Goal: Task Accomplishment & Management: Manage account settings

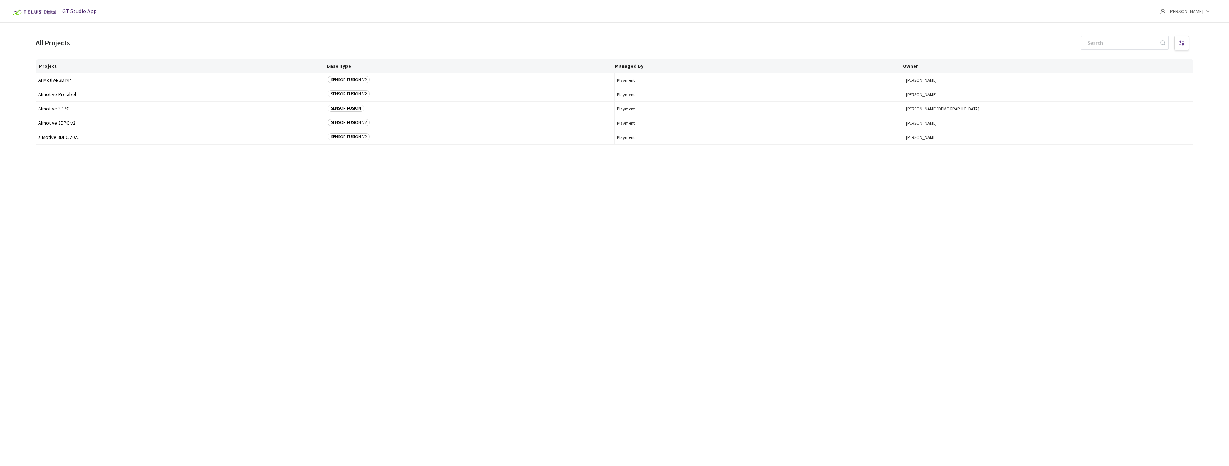
click at [761, 274] on div "Project Base Type Managed By Owner AI Motive 3D KP SENSOR FUSION V2 Playment [P…" at bounding box center [614, 256] width 1157 height 395
click at [1114, 37] on input at bounding box center [1121, 42] width 76 height 13
paste input "bea76e54-1e56-4a09-a5ff-60603feaf0bc"
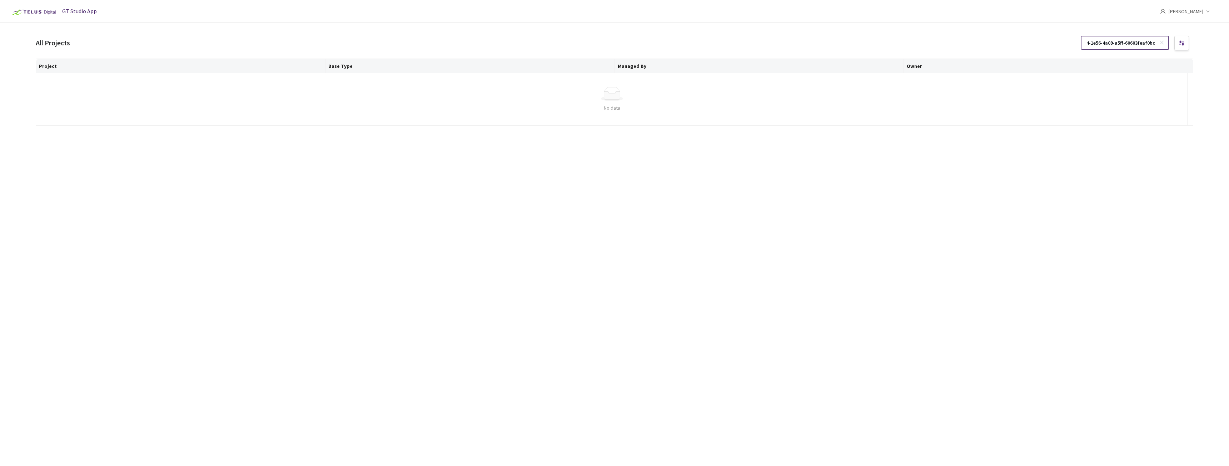
type input "bea76e54-1e56-4a09-a5ff-60603feaf0bc"
click at [1162, 42] on icon at bounding box center [1161, 42] width 5 height 5
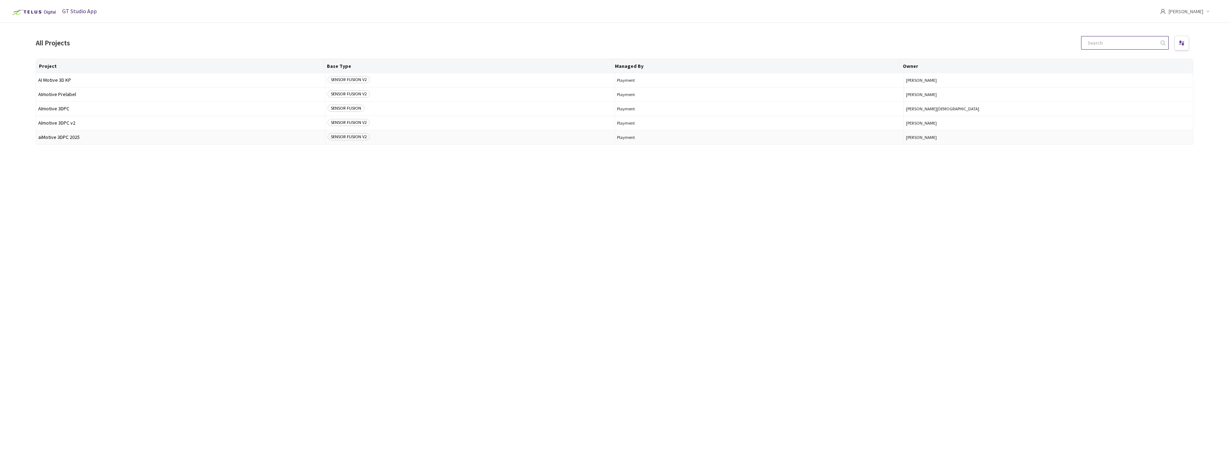
click at [112, 137] on span "aiMotive 3DPC 2025" at bounding box center [180, 137] width 285 height 5
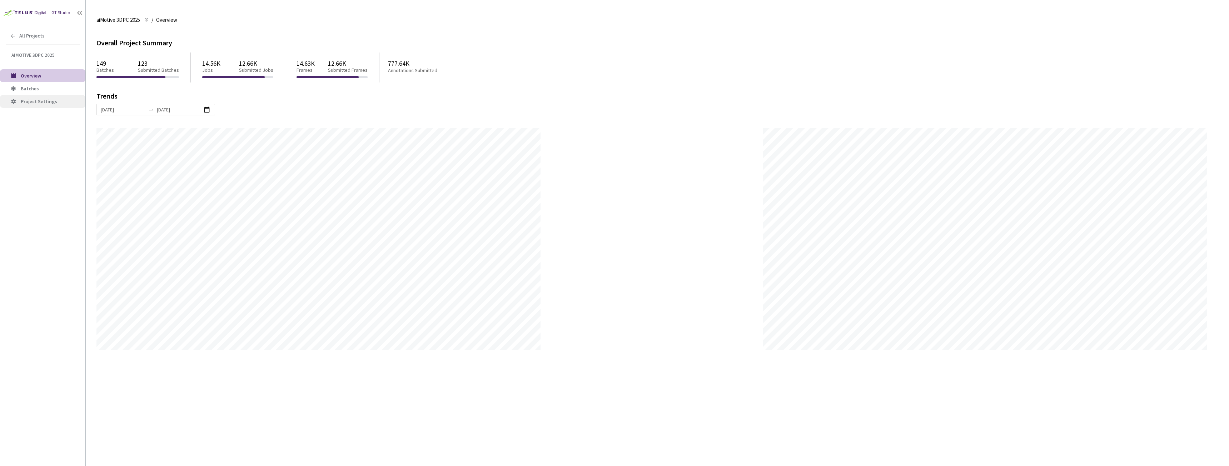
scroll to position [466, 1229]
click at [35, 84] on li "Batches" at bounding box center [42, 88] width 85 height 13
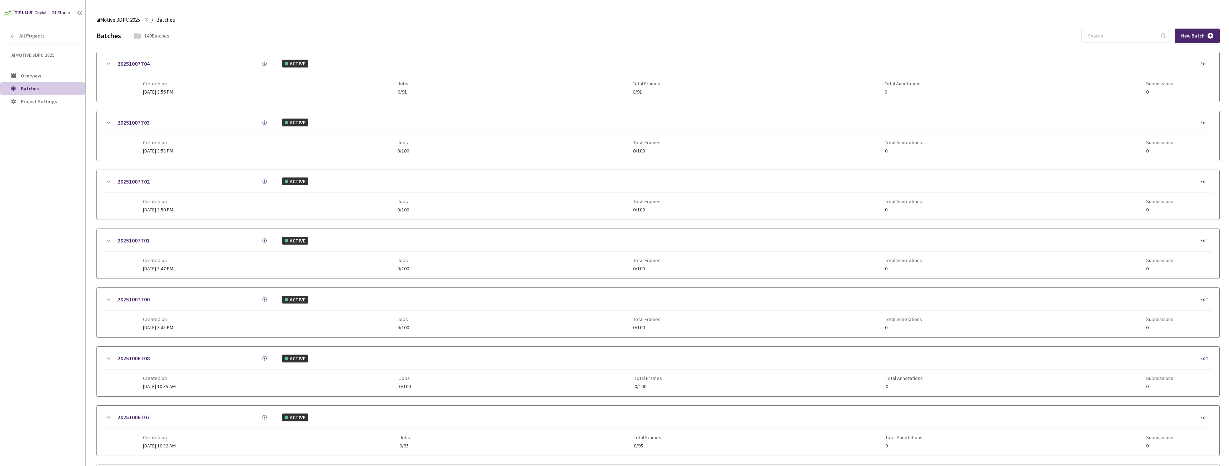
click at [1122, 28] on div "aiMotive 3DPC 2025 aiMotive 3DPC 2025 / Batches Batches" at bounding box center [657, 19] width 1123 height 17
click at [1117, 35] on input at bounding box center [1121, 35] width 76 height 13
paste input "bea76e54-1e56-4a09-a5ff-60603feaf0bc"
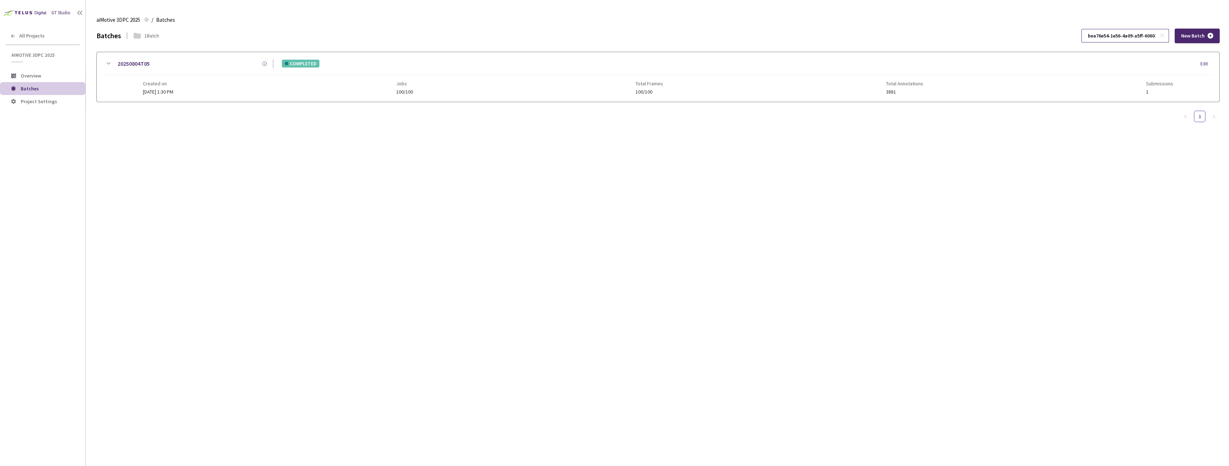
scroll to position [0, 24]
type input "bea76e54-1e56-4a09-a5ff-60603feaf0bc"
click at [136, 64] on link "20250804T05" at bounding box center [134, 63] width 32 height 9
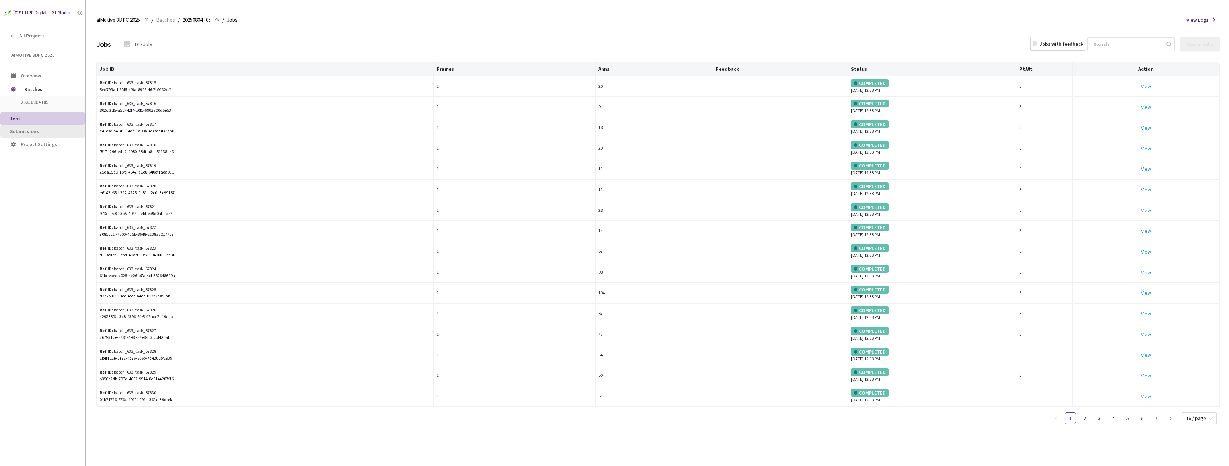
click at [38, 133] on span "Submissions" at bounding box center [45, 132] width 70 height 6
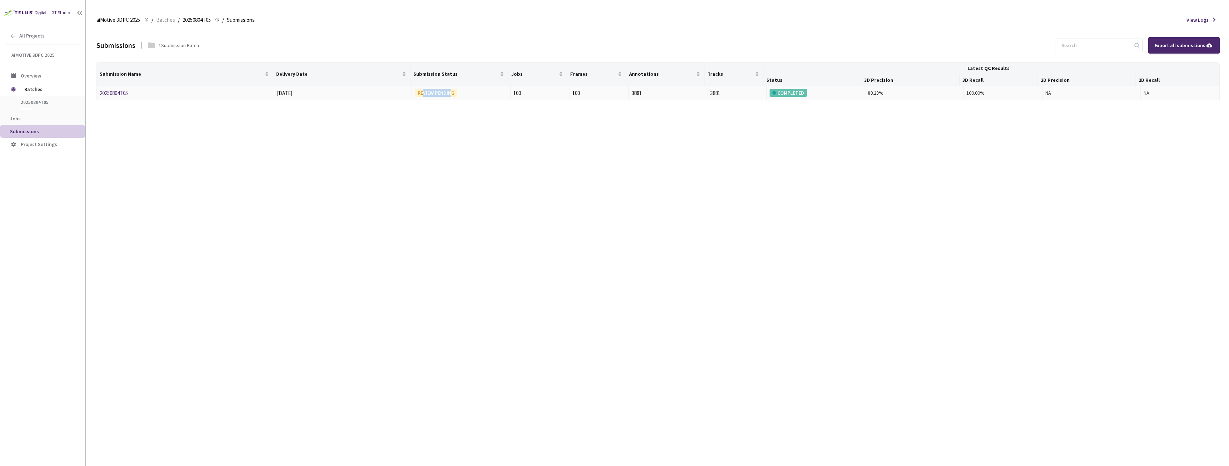
drag, startPoint x: 422, startPoint y: 94, endPoint x: 458, endPoint y: 95, distance: 35.7
click at [458, 95] on div "REVIEW PENDING" at bounding box center [461, 93] width 93 height 8
click at [429, 92] on div "REVIEW PENDING" at bounding box center [436, 93] width 43 height 8
click at [213, 98] on td "20250804T05" at bounding box center [185, 93] width 177 height 15
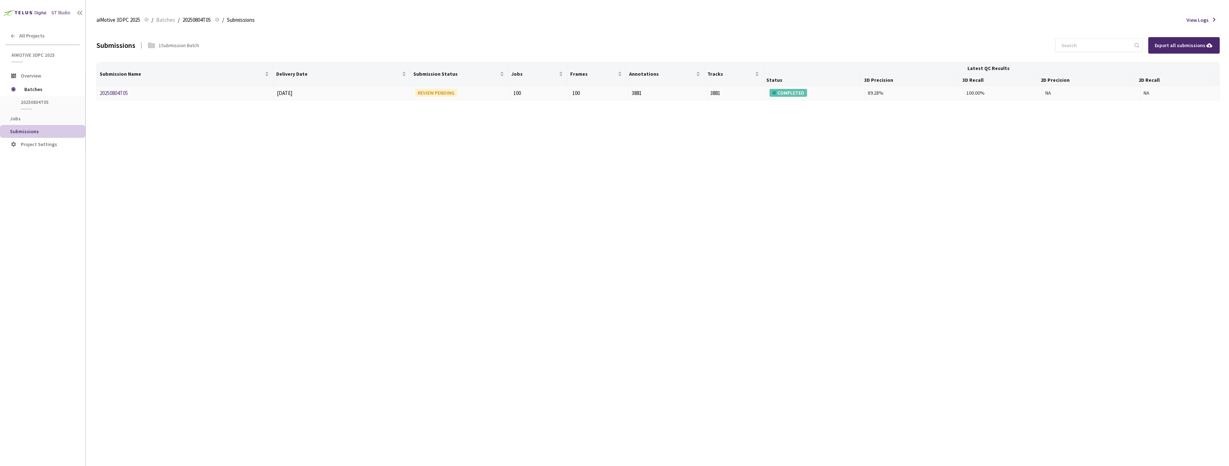
click at [113, 95] on link "20250804T05" at bounding box center [114, 93] width 28 height 7
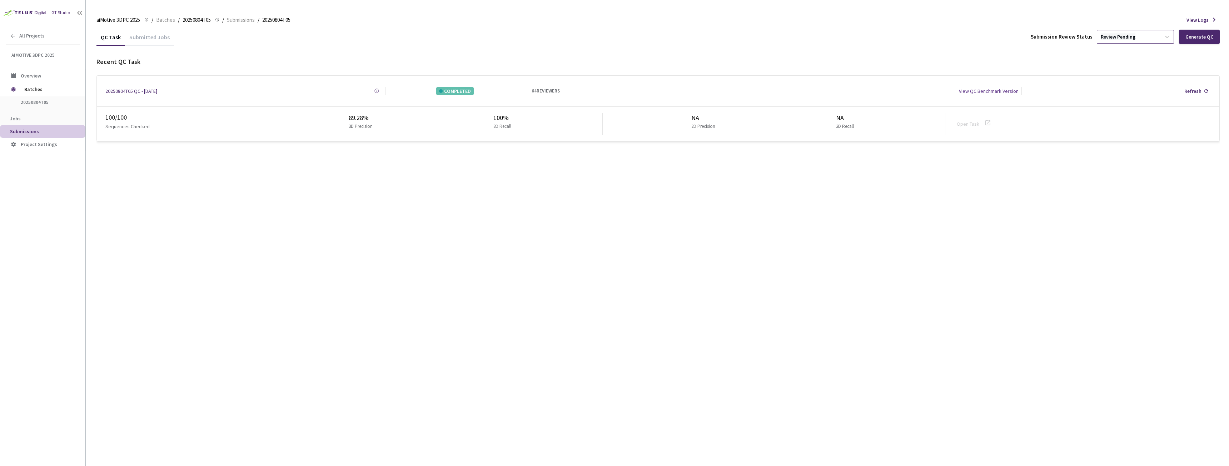
click at [1131, 39] on div "Review Pending" at bounding box center [1118, 37] width 35 height 7
click at [1107, 143] on div "QC Task Submitted Jobs Submission Review Status option Reject focused, 3 of 3. …" at bounding box center [657, 90] width 1123 height 122
click at [166, 20] on span "Batches" at bounding box center [165, 20] width 19 height 9
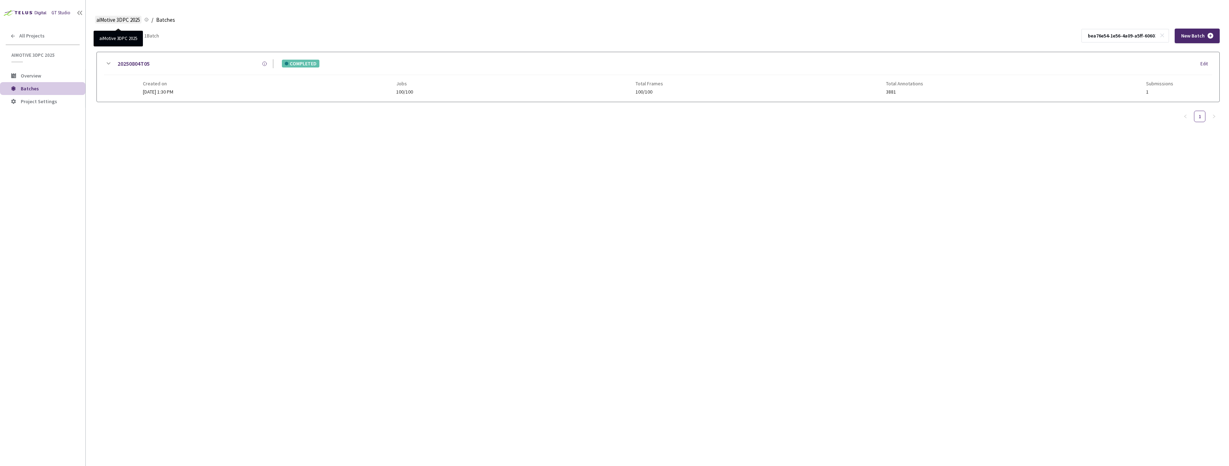
click at [134, 18] on span "aiMotive 3DPC 2025" at bounding box center [118, 20] width 44 height 9
click at [127, 20] on span "aiMotive 3DPC 2025" at bounding box center [118, 20] width 44 height 9
click at [1164, 34] on icon at bounding box center [1162, 35] width 5 height 5
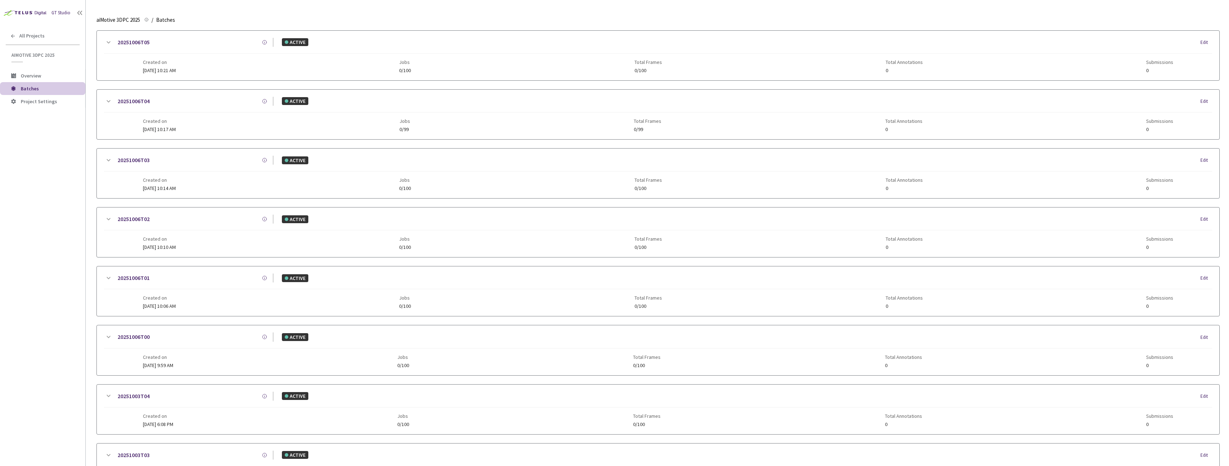
scroll to position [563, 0]
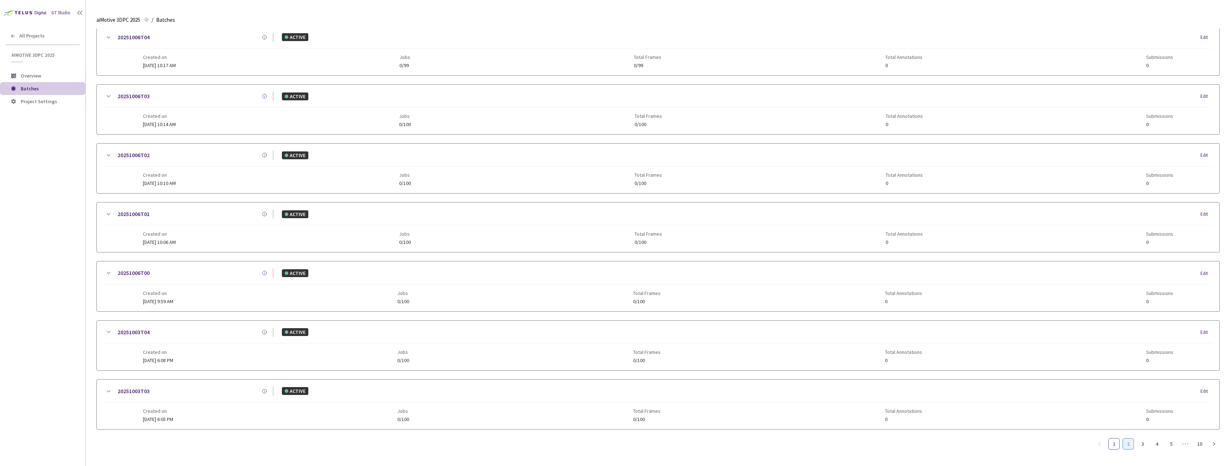
click at [1126, 439] on link "2" at bounding box center [1128, 444] width 11 height 11
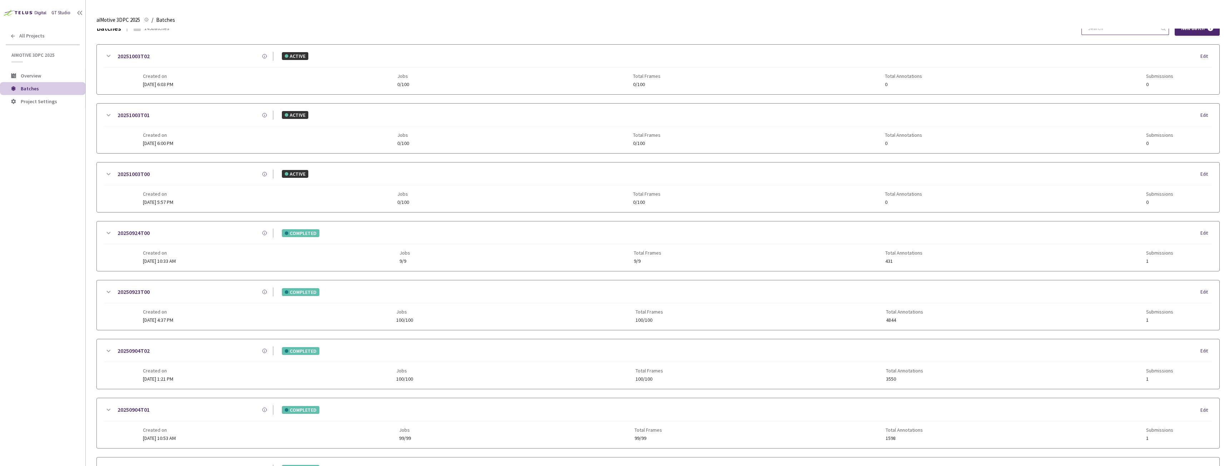
scroll to position [0, 0]
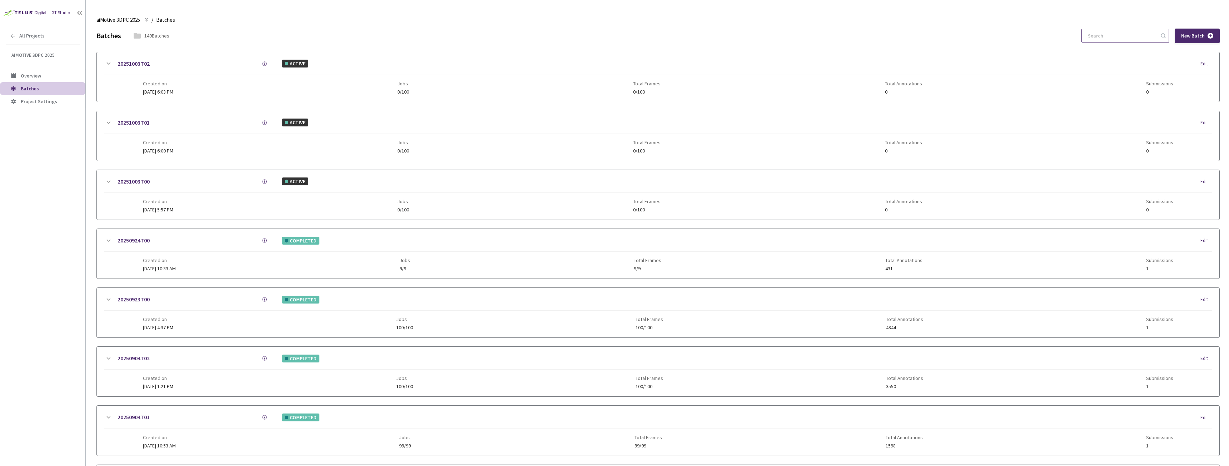
click at [129, 241] on link "20250924T00" at bounding box center [134, 240] width 32 height 9
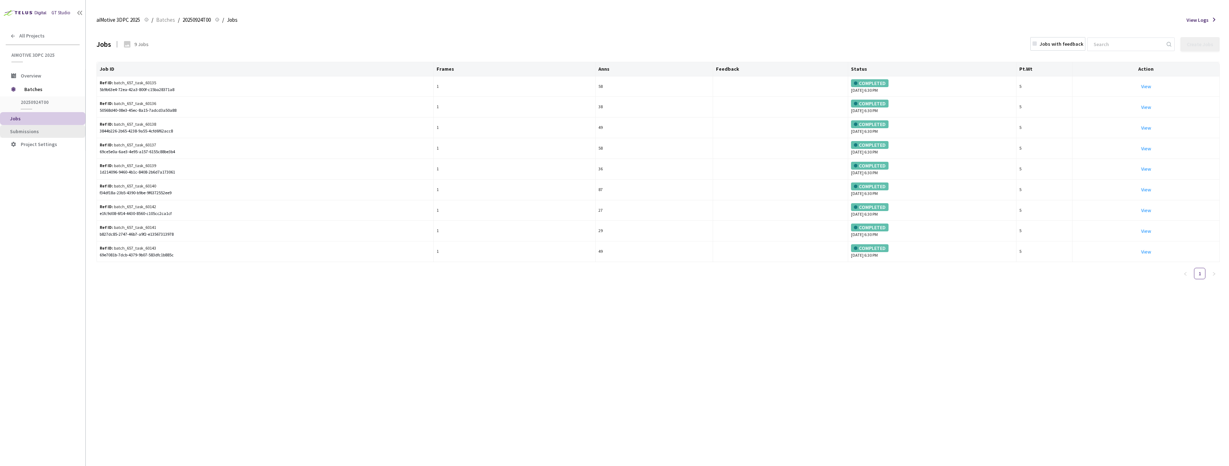
click at [38, 127] on li "Submissions" at bounding box center [42, 131] width 85 height 13
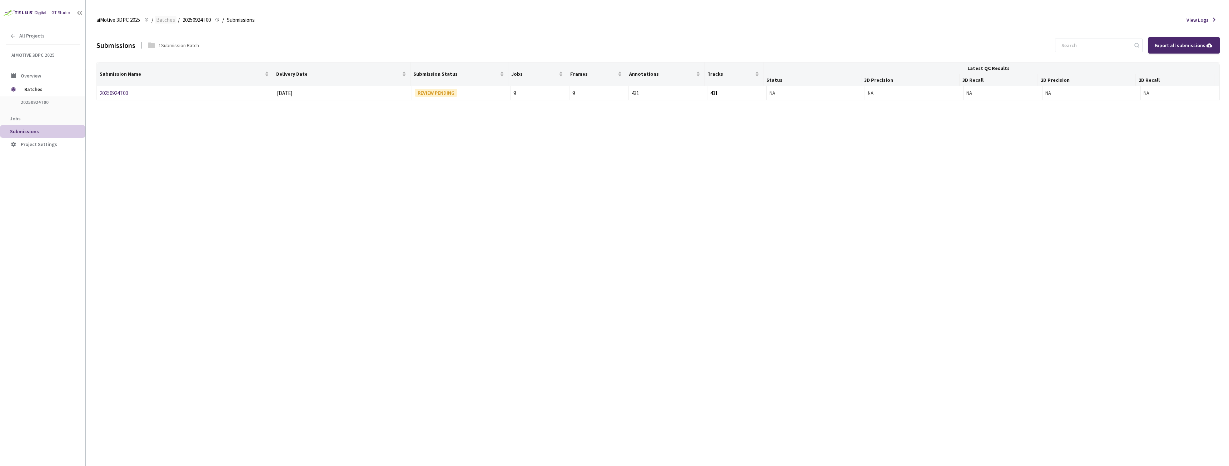
click at [159, 19] on span "Batches" at bounding box center [165, 20] width 19 height 9
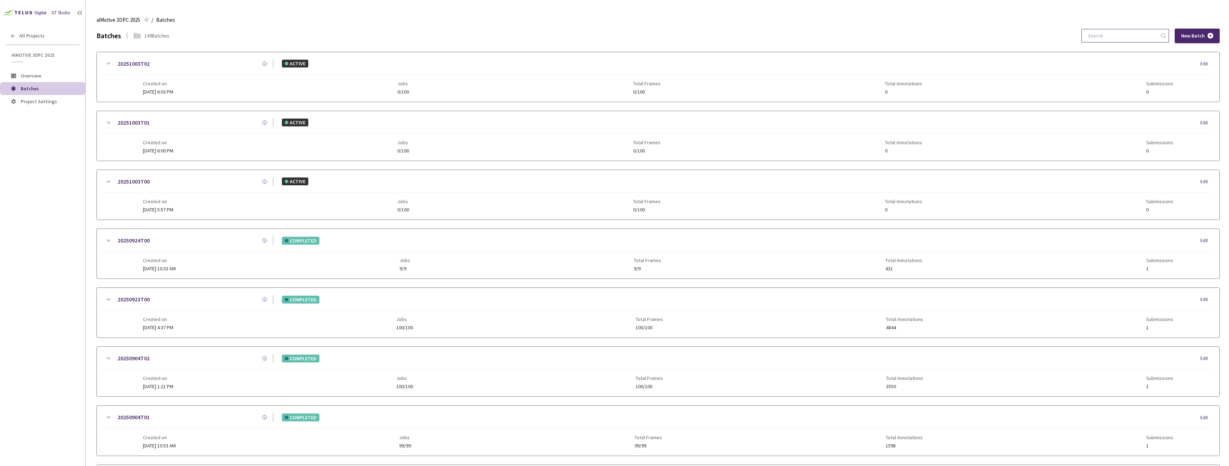
click at [1120, 34] on input at bounding box center [1121, 35] width 76 height 13
click at [1099, 35] on input at bounding box center [1121, 35] width 76 height 13
paste input "5a5f30b6-2997-4969-a9df-394c7b6486aa"
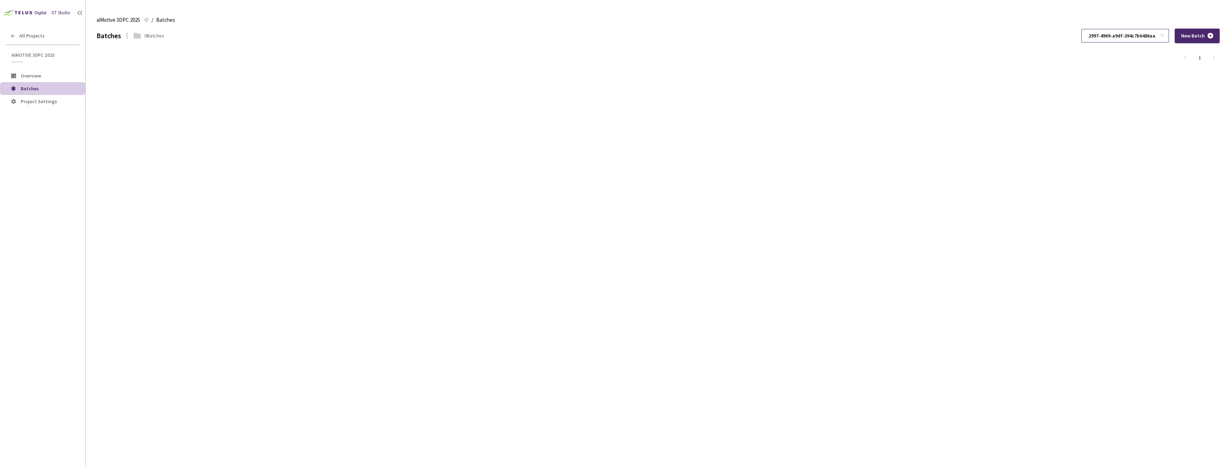
type input "5a5f30b6-2997-4969-a9df-394c7b6486aa"
click at [1162, 36] on icon at bounding box center [1162, 35] width 5 height 5
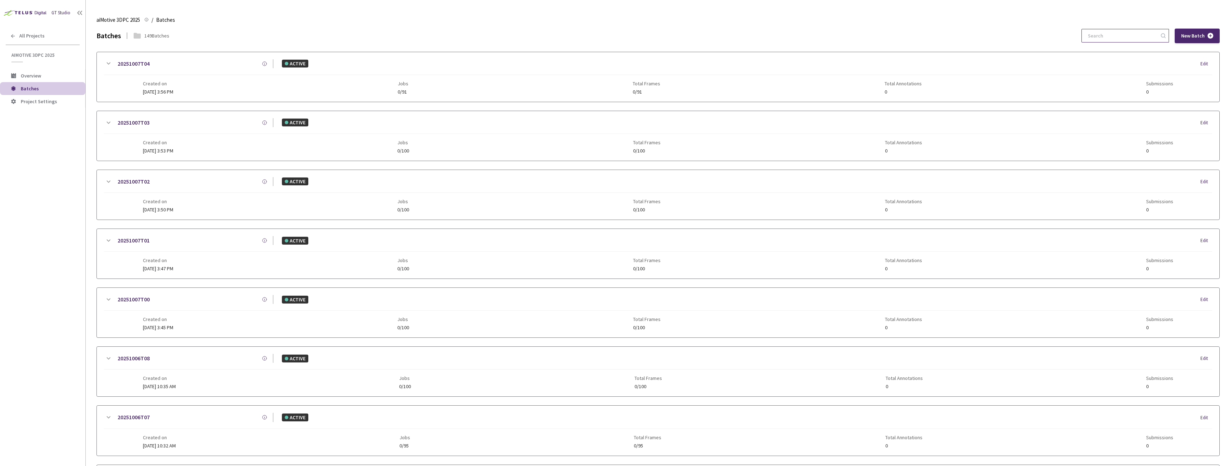
click at [1114, 38] on input at bounding box center [1121, 35] width 76 height 13
paste input "d4dbbd56-373c-4a02-a9d2-12a637b95d8b"
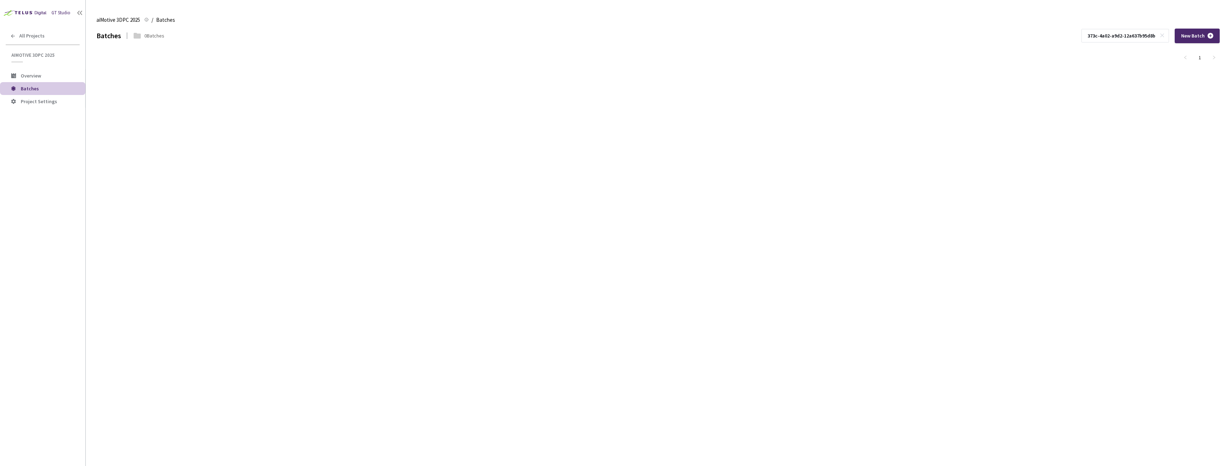
type input "d4dbbd56-373c-4a02-a9d2-12a637b95d8b"
click at [1164, 33] on icon at bounding box center [1162, 35] width 5 height 5
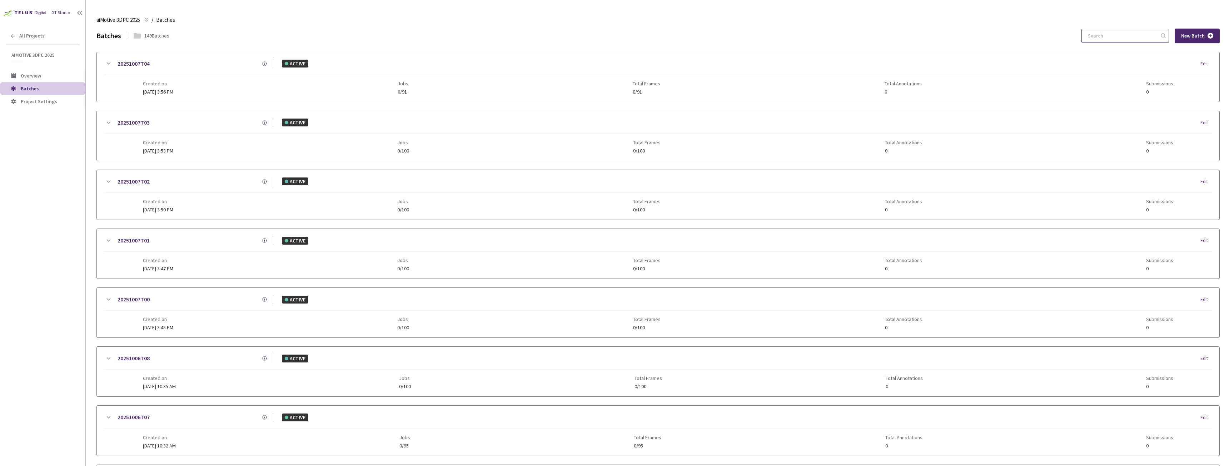
click at [1135, 35] on input at bounding box center [1121, 35] width 76 height 13
paste input "86cfcce9-a1ba-44ca-bdf8-a50e89065a39"
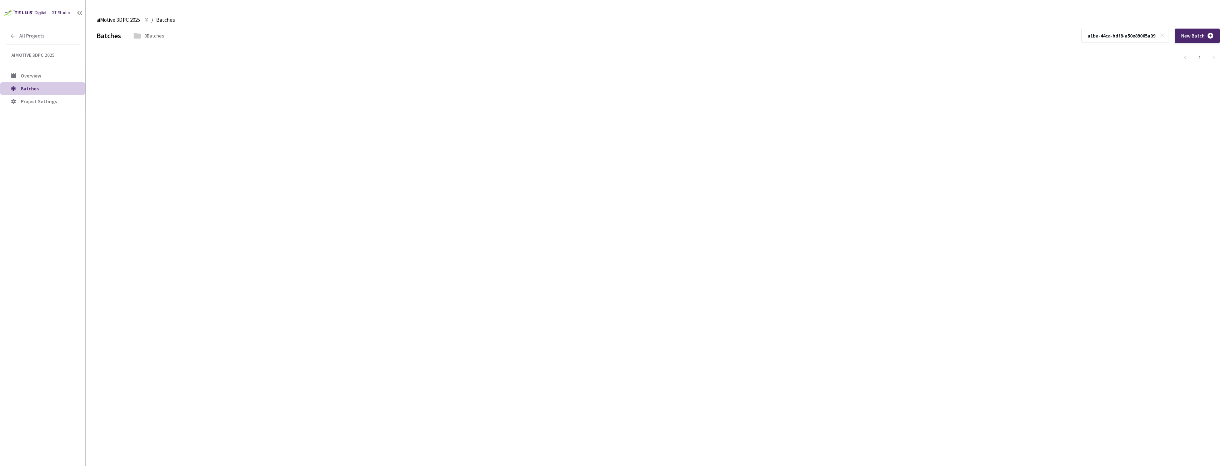
type input "86cfcce9-a1ba-44ca-bdf8-a50e89065a39"
click at [1165, 33] on span at bounding box center [1163, 35] width 7 height 7
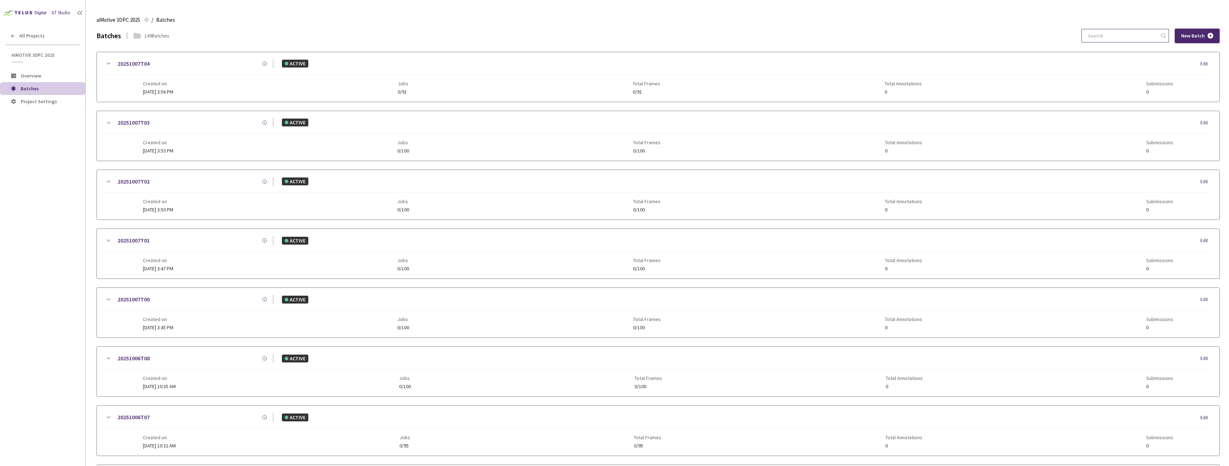
click at [1120, 31] on input at bounding box center [1121, 35] width 76 height 13
paste input "80a5fe8a-40f7-4fcb-a928-c4e68b14a8f6"
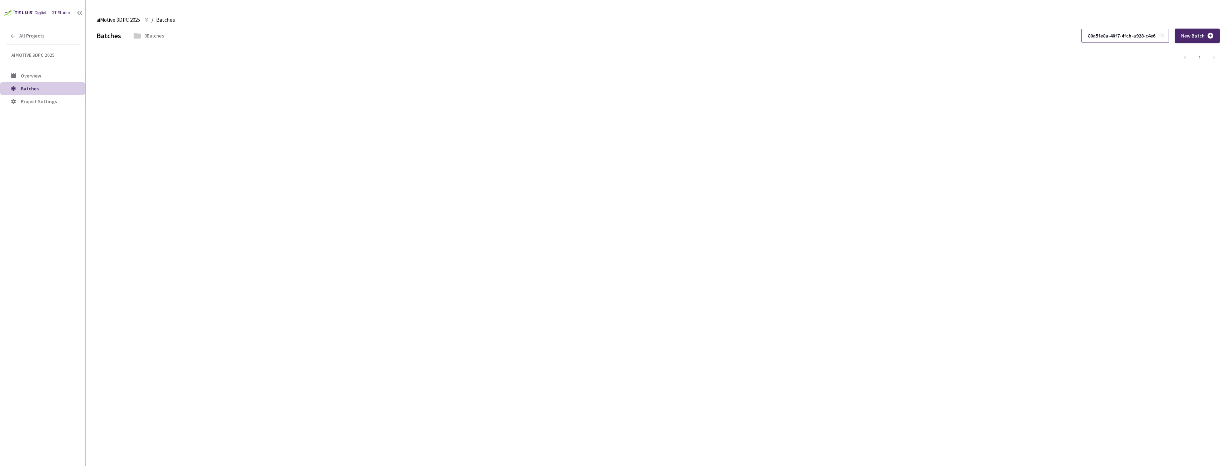
scroll to position [0, 24]
type input "80a5fe8a-40f7-4fcb-a928-c4e68b14a8f6"
click at [1165, 35] on icon at bounding box center [1162, 35] width 5 height 5
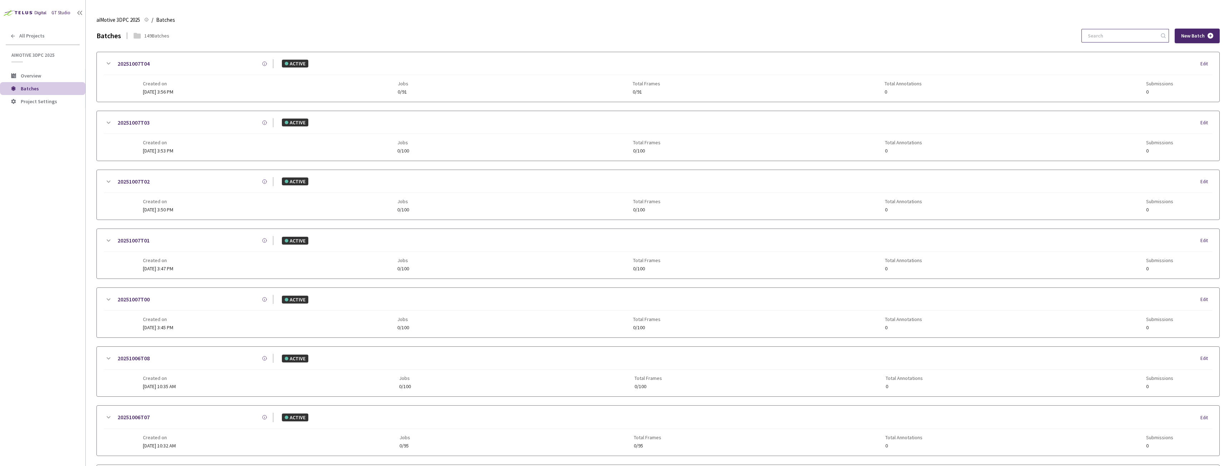
click at [1125, 35] on input at bounding box center [1121, 35] width 76 height 13
paste input "fa4a103f-2e41-4571-bd28-4005594c60ed"
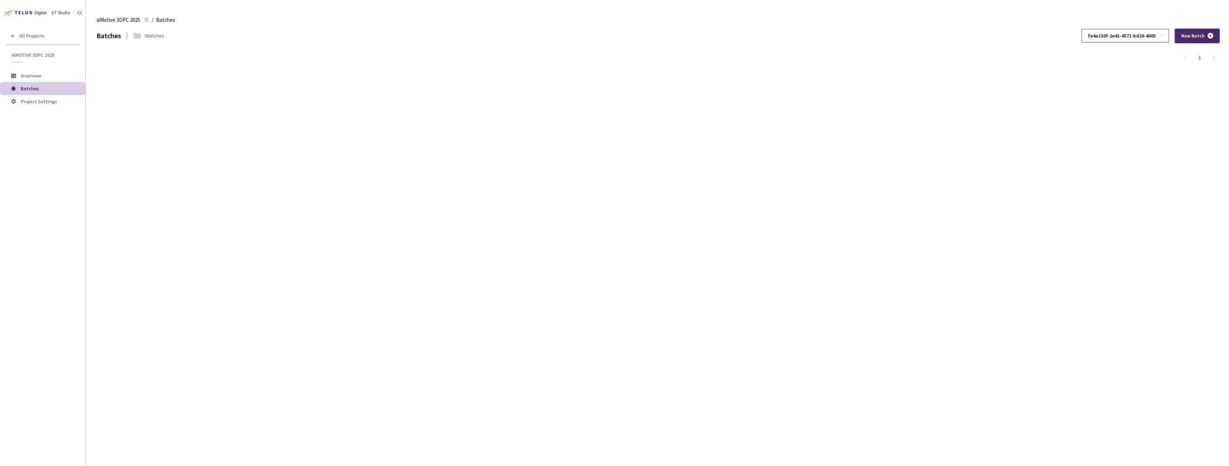
scroll to position [0, 26]
type input "fa4a103f-2e41-4571-bd28-4005594c60ed"
click at [114, 23] on span "aiMotive 3DPC 2025" at bounding box center [118, 20] width 44 height 9
click at [47, 89] on span "Batches" at bounding box center [50, 89] width 59 height 6
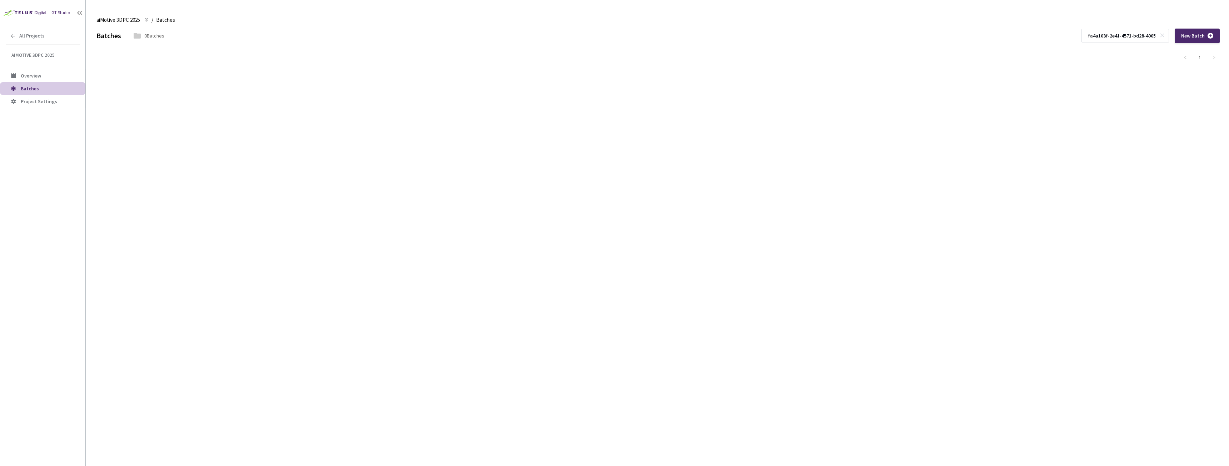
click at [32, 28] on div "GT Studio All Projects aiMotive 3DPC 2025 aiMotive 3DPC 2025 Overview Batches P…" at bounding box center [42, 219] width 85 height 438
click at [30, 33] on span "All Projects" at bounding box center [31, 36] width 25 height 6
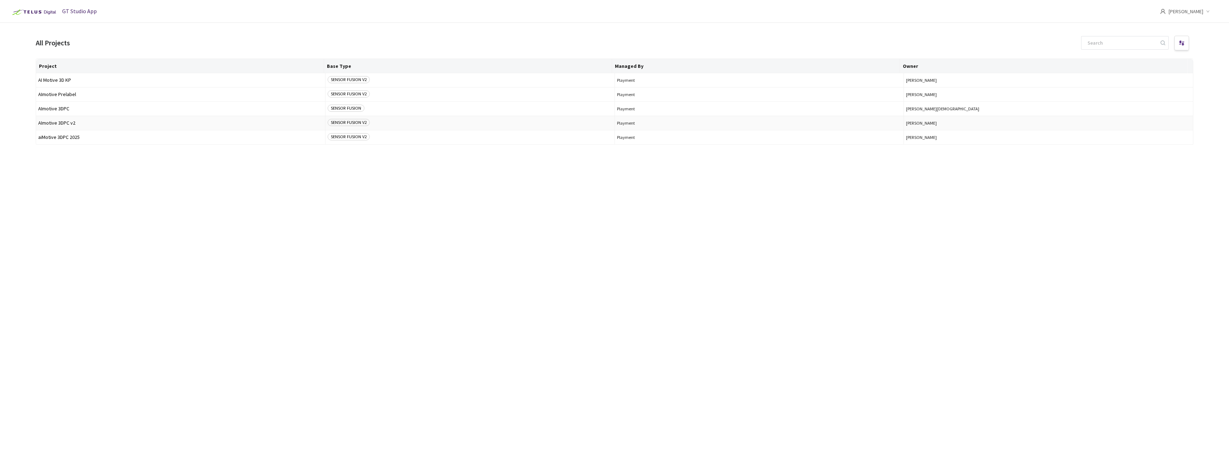
click at [110, 119] on td "AImotive 3DPC v2" at bounding box center [180, 123] width 289 height 14
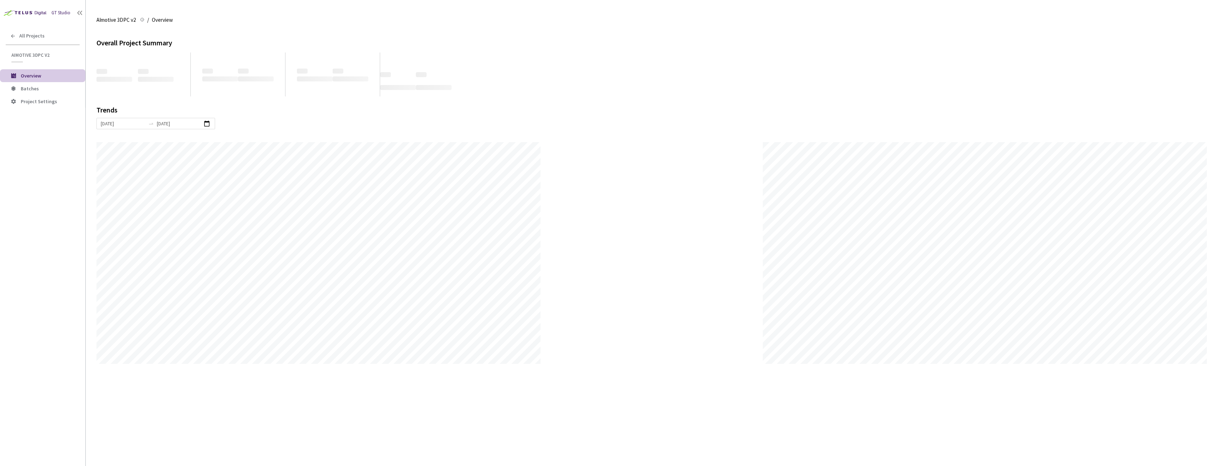
scroll to position [466, 1229]
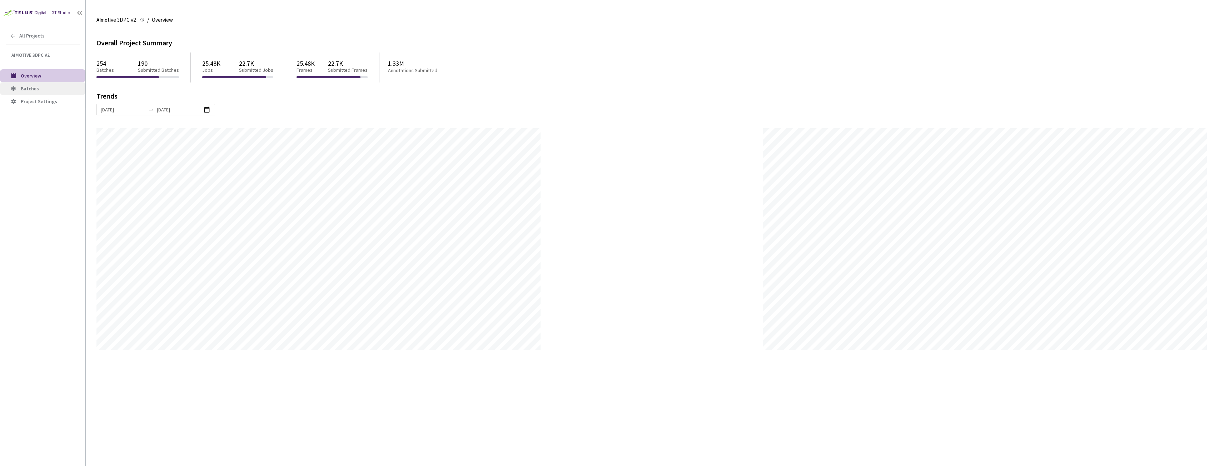
click at [52, 88] on span "Batches" at bounding box center [50, 89] width 59 height 6
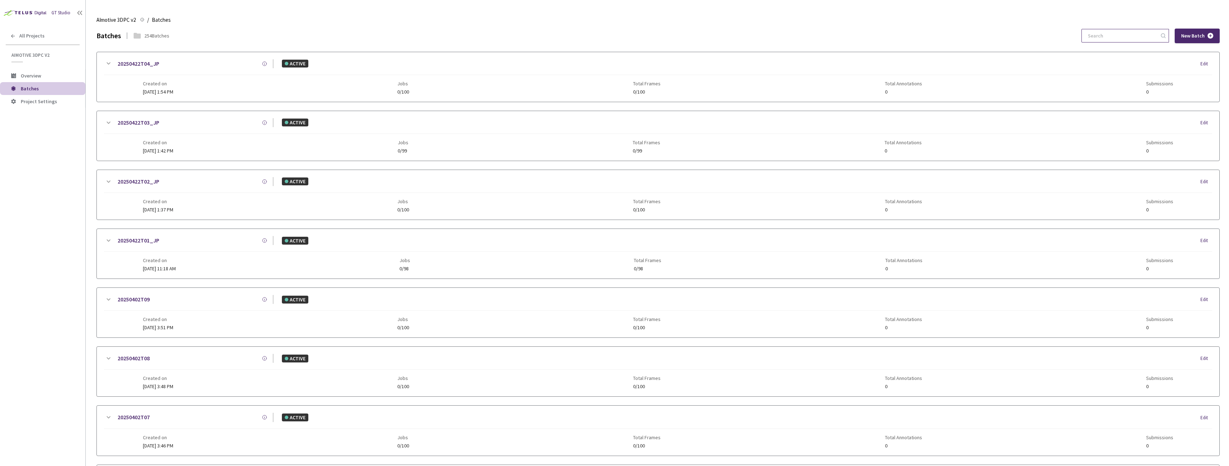
click at [1099, 33] on input at bounding box center [1121, 35] width 76 height 13
paste input "fa4a103f-2e41-4571-bd28-4005594c60ed"
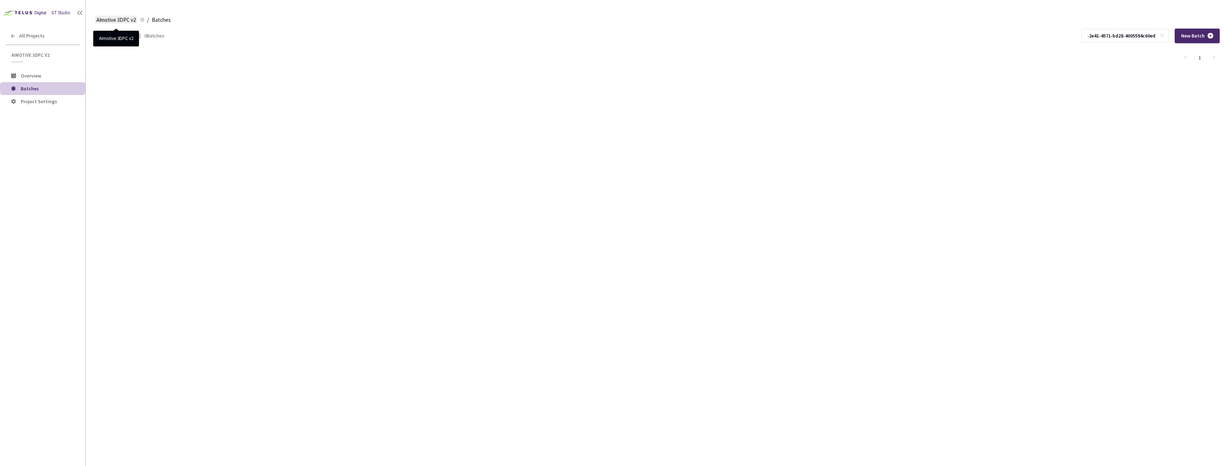
type input "fa4a103f-2e41-4571-bd28-4005594c60ed"
click at [107, 20] on span "AImotive 3DPC v2" at bounding box center [115, 20] width 39 height 9
click at [28, 35] on span "All Projects" at bounding box center [31, 36] width 25 height 6
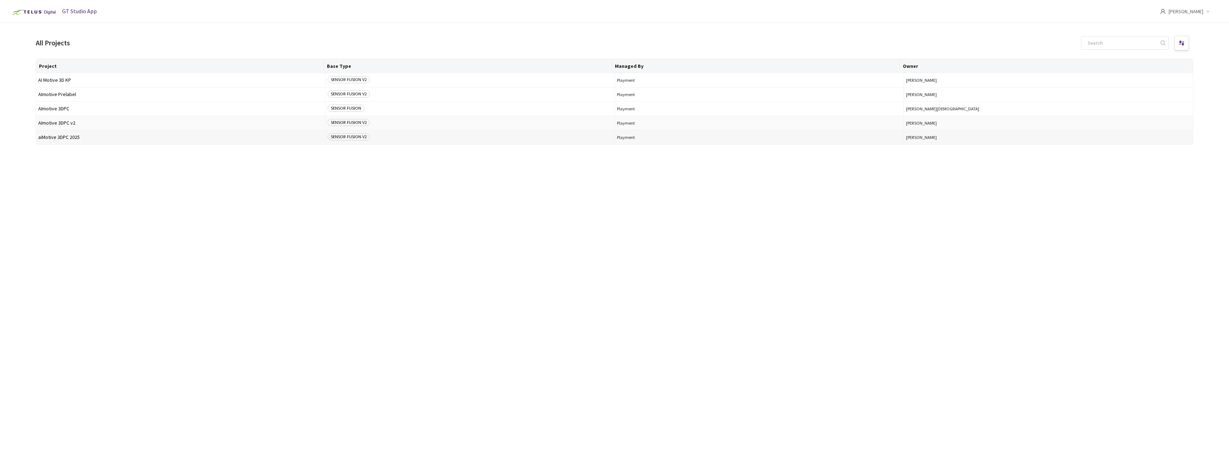
click at [97, 132] on td "aiMotive 3DPC 2025" at bounding box center [180, 137] width 289 height 14
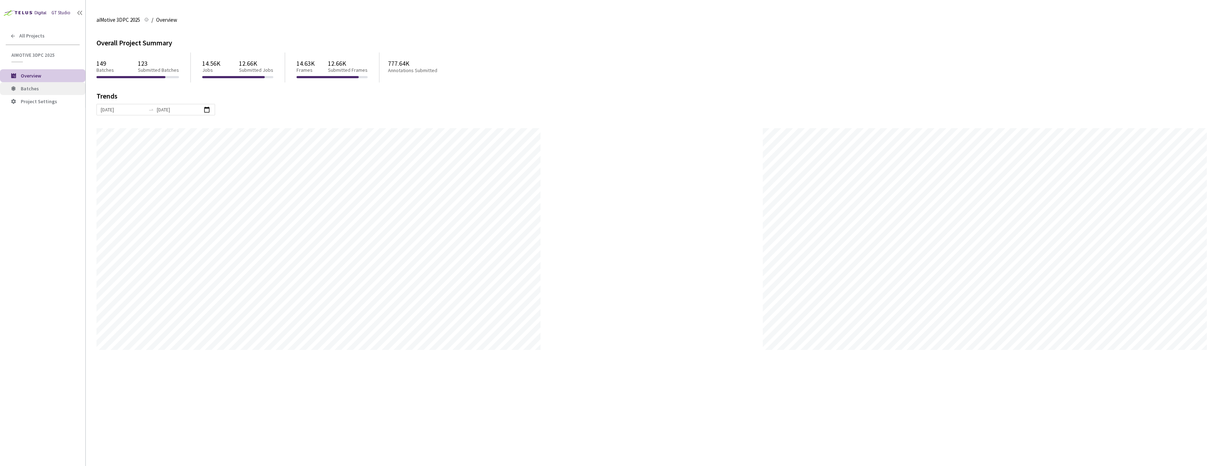
scroll to position [466, 1229]
click at [29, 91] on span "Batches" at bounding box center [30, 88] width 18 height 6
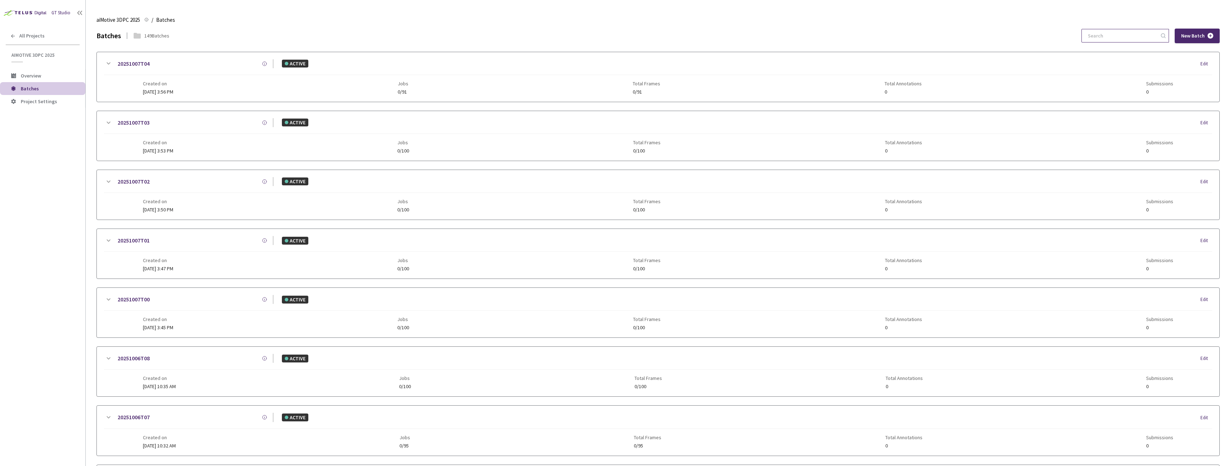
click at [1106, 30] on input at bounding box center [1121, 35] width 76 height 13
paste input "fadc3b3f-c645-4e59-89b5-4bb32c3a8beb"
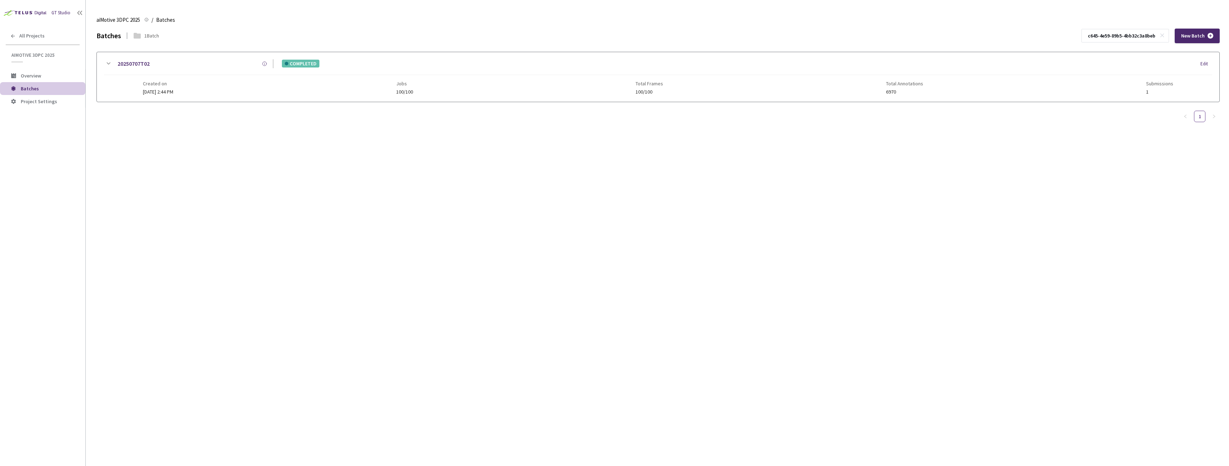
type input "fadc3b3f-c645-4e59-89b5-4bb32c3a8beb"
click at [164, 59] on div "20250707T02" at bounding box center [193, 63] width 161 height 9
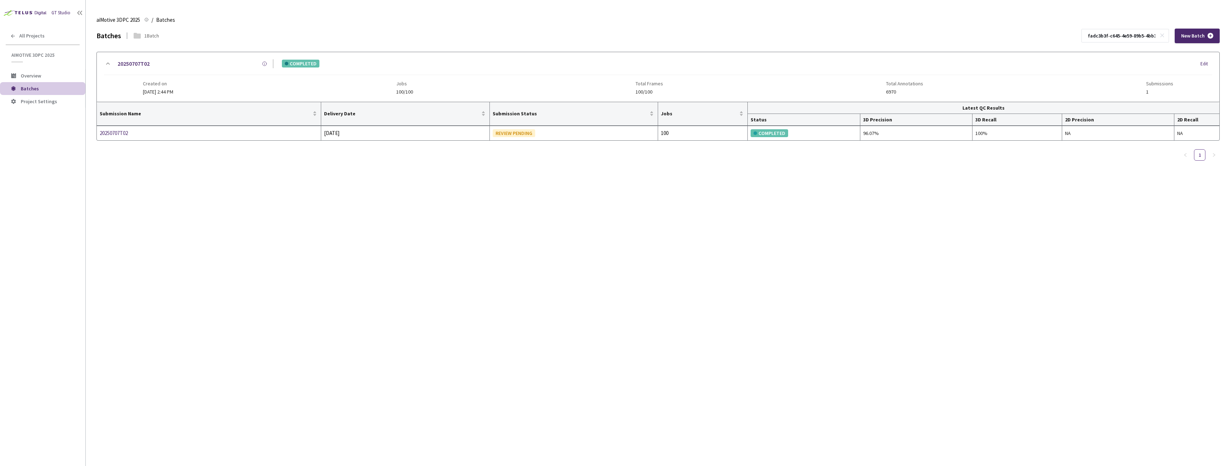
drag, startPoint x: 323, startPoint y: 14, endPoint x: 537, endPoint y: 25, distance: 213.9
click at [338, 13] on div "aiMotive 3DPC 2025 aiMotive 3DPC 2025 / Batches Batches" at bounding box center [657, 19] width 1123 height 17
drag, startPoint x: 1163, startPoint y: 35, endPoint x: 1159, endPoint y: 36, distance: 3.6
click at [1163, 36] on icon at bounding box center [1162, 35] width 5 height 5
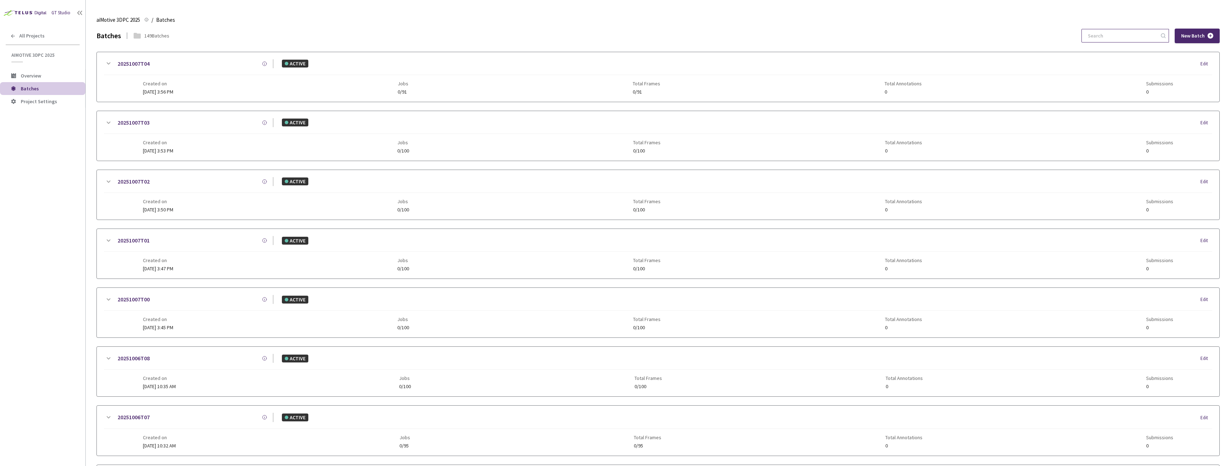
click at [1147, 36] on input at bounding box center [1121, 35] width 76 height 13
paste input "a2504f66-b093-4141-b891-701def4337d8"
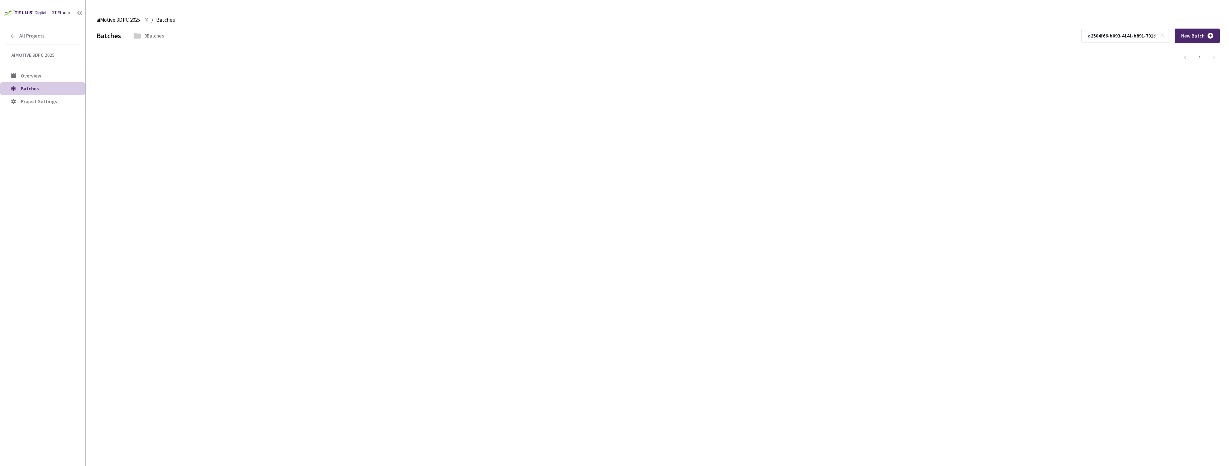
scroll to position [0, 27]
type input "a2504f66-b093-4141-b891-701def4337d8"
click at [1163, 36] on icon at bounding box center [1162, 35] width 5 height 5
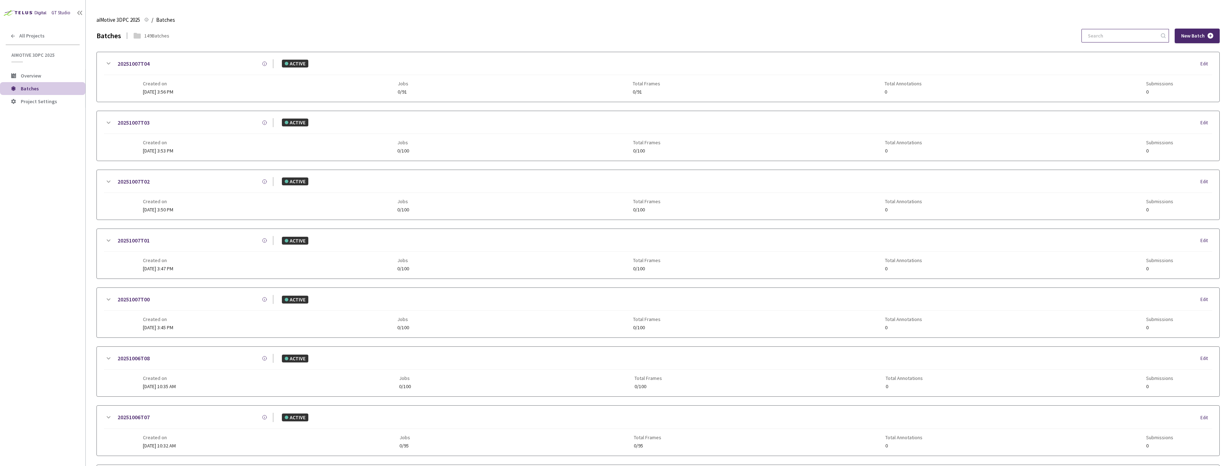
click at [1130, 36] on input at bounding box center [1121, 35] width 76 height 13
paste input "bc62cc40-61d7-4208-ab3d-d4e48bc4f1b1"
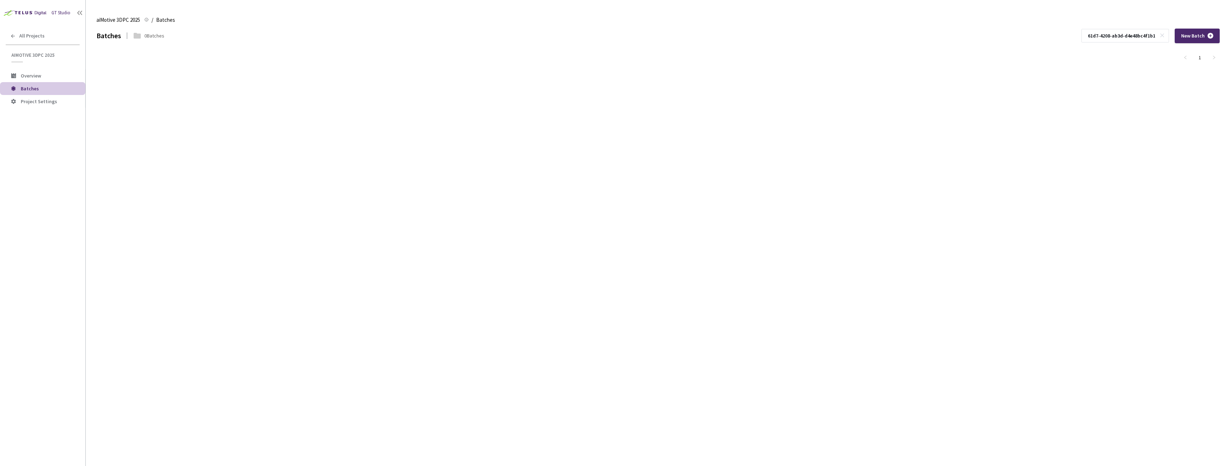
type input "bc62cc40-61d7-4208-ab3d-d4e48bc4f1b1"
click at [45, 35] on div "All Projects" at bounding box center [42, 36] width 85 height 15
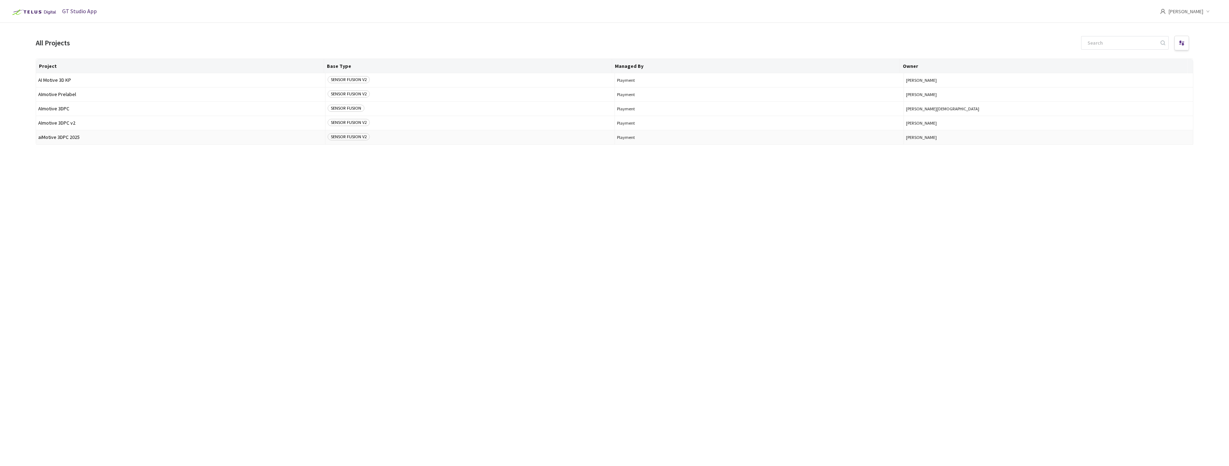
click at [87, 134] on td "aiMotive 3DPC 2025" at bounding box center [180, 137] width 289 height 14
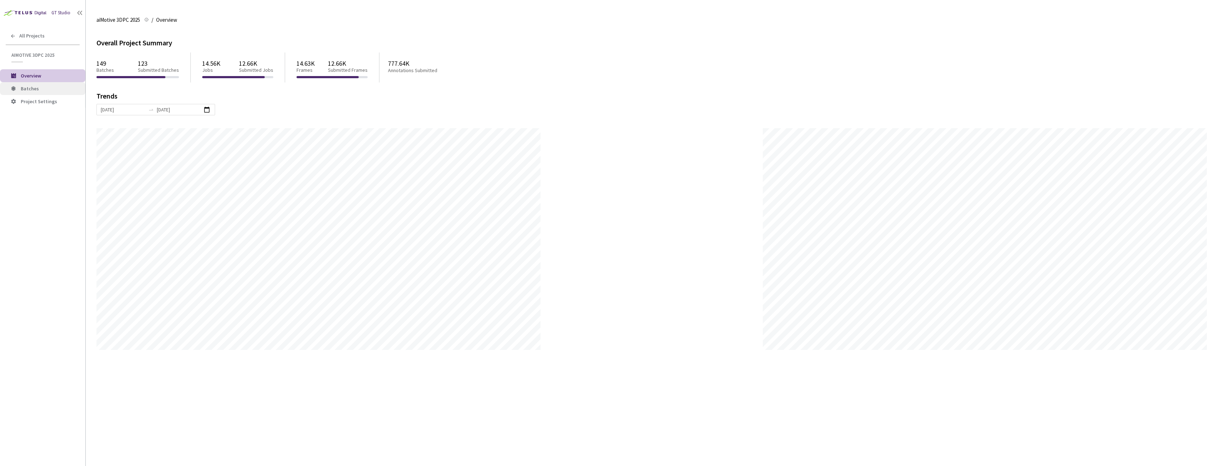
scroll to position [466, 1229]
click at [43, 93] on li "Batches" at bounding box center [42, 88] width 85 height 13
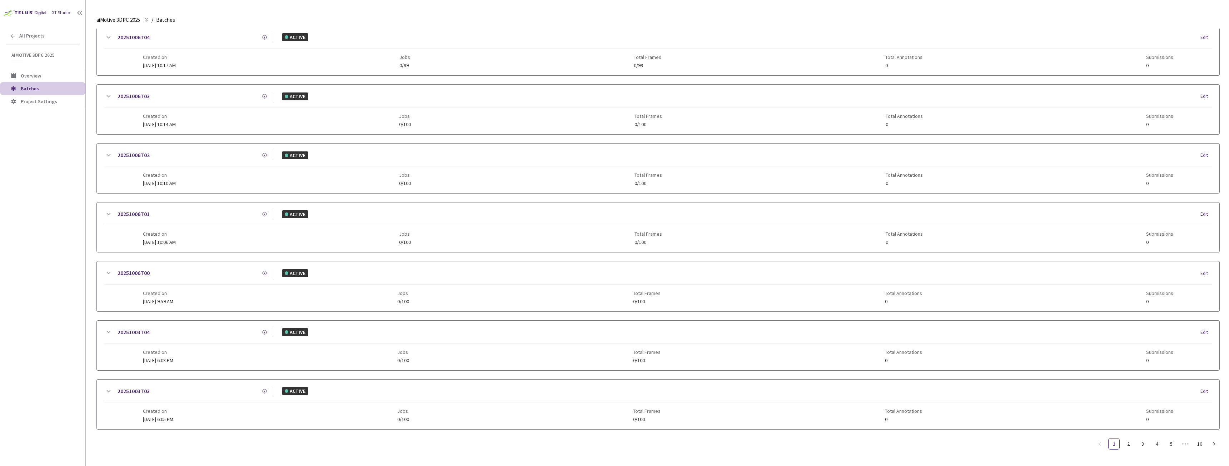
scroll to position [557, 0]
click at [1200, 447] on link "10" at bounding box center [1199, 444] width 11 height 11
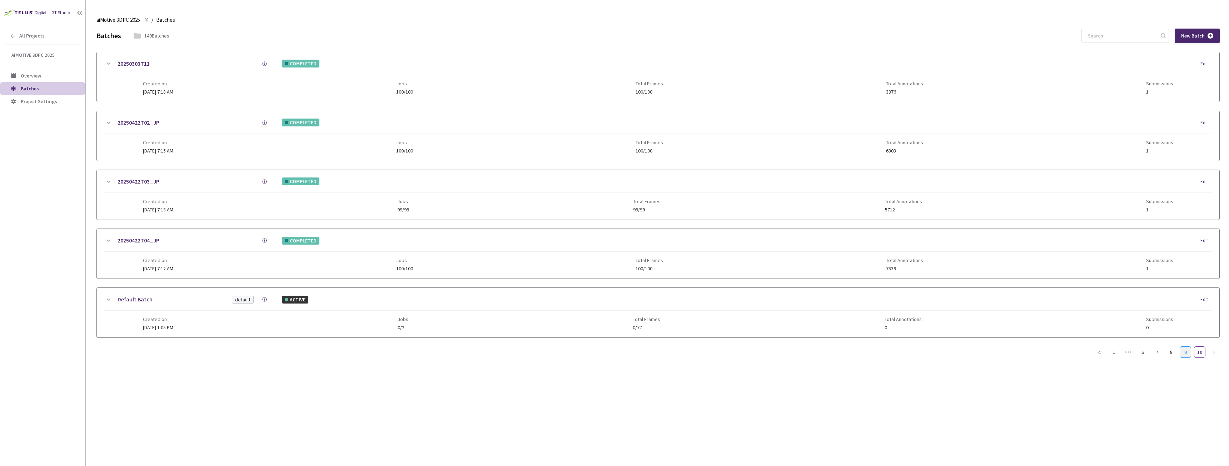
click at [1187, 352] on link "9" at bounding box center [1185, 352] width 11 height 11
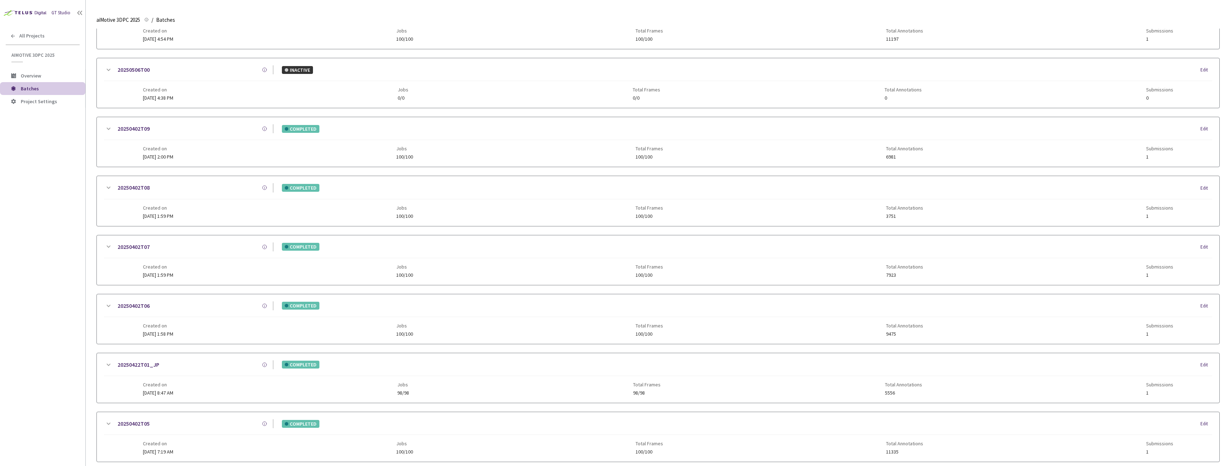
scroll to position [557, 0]
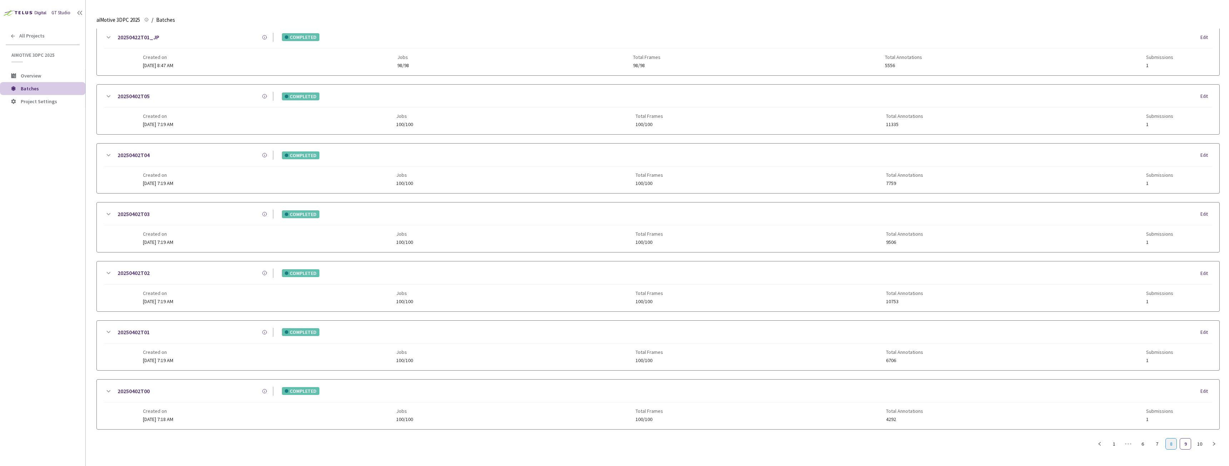
click at [1174, 448] on link "8" at bounding box center [1171, 444] width 11 height 11
click at [1147, 447] on link "6" at bounding box center [1142, 444] width 11 height 11
click at [145, 155] on link "20250612T04" at bounding box center [134, 155] width 32 height 9
